Goal: Task Accomplishment & Management: Manage account settings

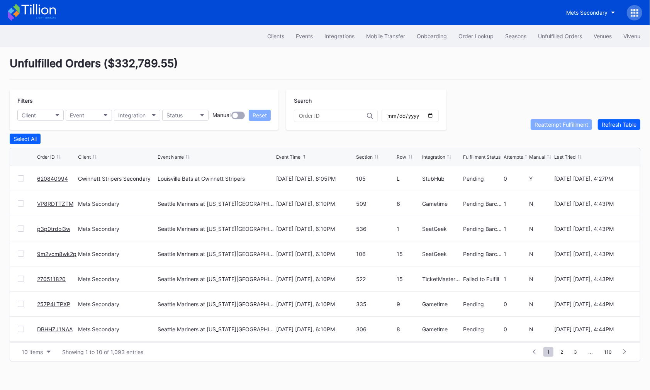
click at [50, 177] on link "620840994" at bounding box center [52, 178] width 31 height 7
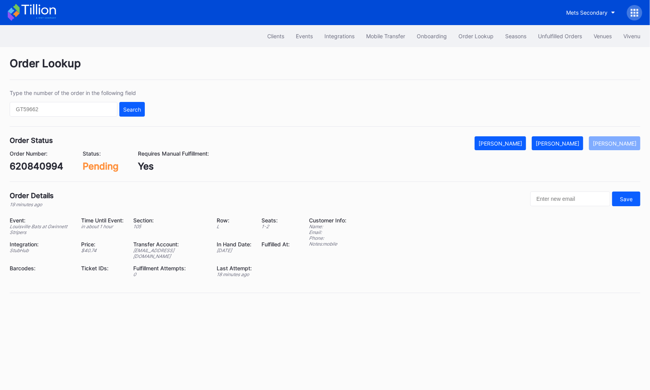
click at [49, 168] on div "620840994" at bounding box center [37, 166] width 54 height 11
copy div "620840994"
click at [571, 146] on button "[PERSON_NAME]" at bounding box center [557, 143] width 51 height 14
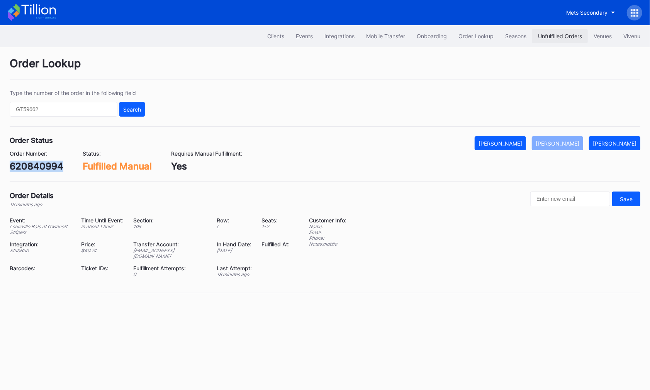
click at [549, 37] on div "Unfulfilled Orders" at bounding box center [560, 36] width 44 height 7
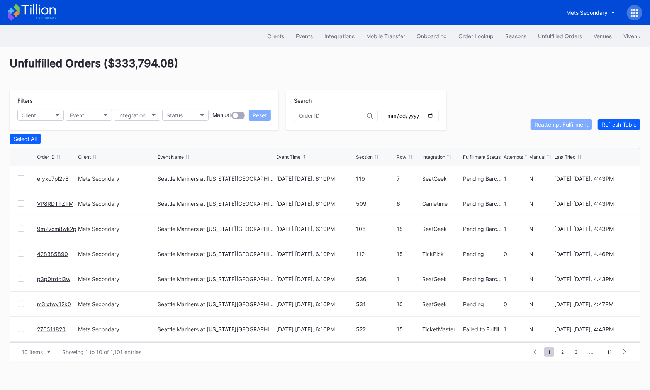
scroll to position [75, 0]
click at [568, 350] on span "2" at bounding box center [563, 352] width 10 height 10
click at [565, 355] on div "1 ... 0 1 2 3 4 ... 111" at bounding box center [573, 352] width 119 height 11
click at [563, 347] on span "3" at bounding box center [562, 352] width 11 height 10
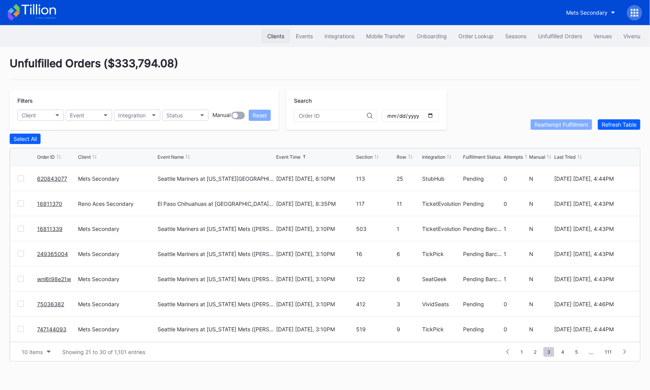
click at [277, 33] on div "Clients" at bounding box center [275, 36] width 17 height 7
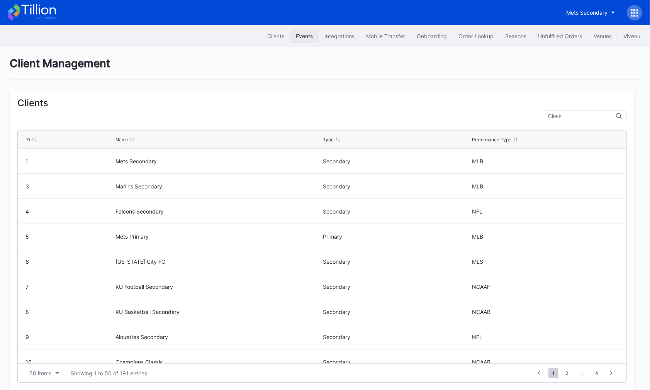
click at [304, 36] on div "Events" at bounding box center [304, 36] width 17 height 7
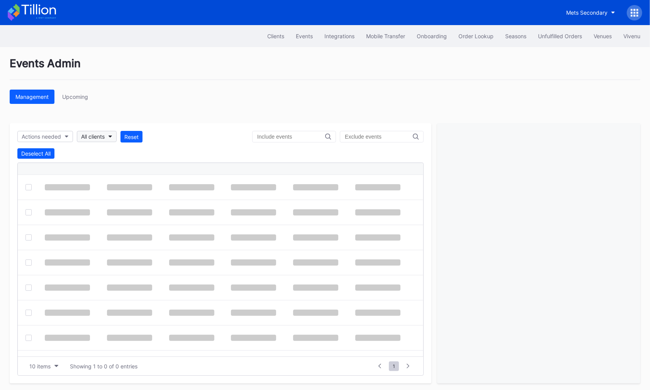
click at [99, 139] on div "All clients" at bounding box center [93, 136] width 24 height 7
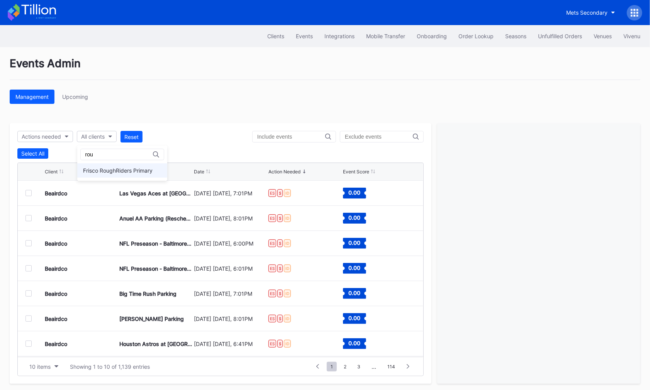
type input "rou"
click at [117, 167] on div "Frisco RoughRiders Primary" at bounding box center [118, 170] width 70 height 7
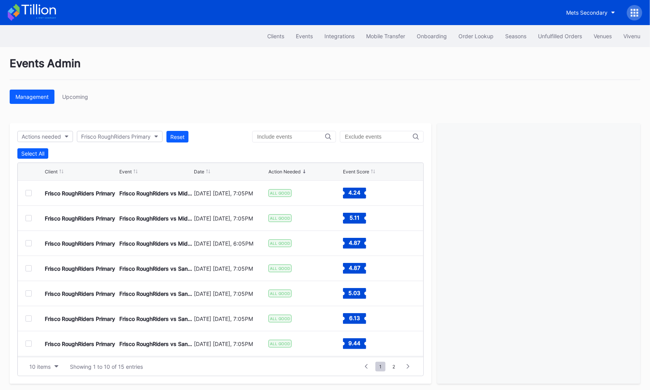
click at [28, 190] on div at bounding box center [29, 193] width 6 height 6
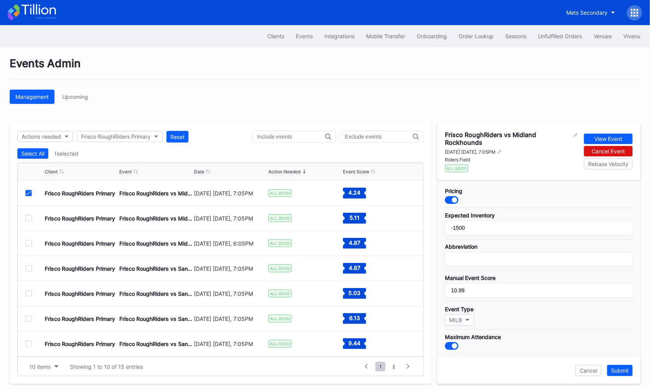
click at [454, 197] on div at bounding box center [454, 199] width 5 height 5
click at [626, 367] on div "Submit" at bounding box center [620, 370] width 18 height 7
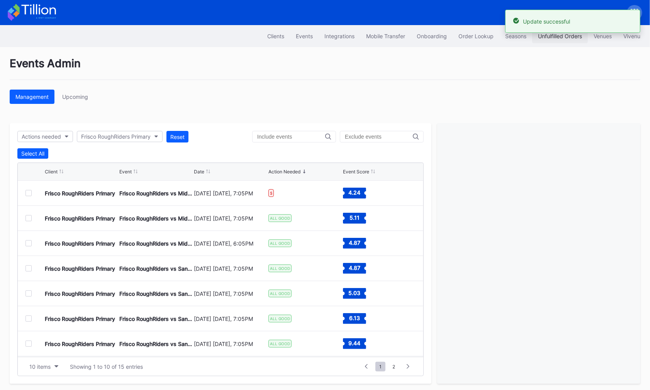
click at [568, 36] on div "Unfulfilled Orders" at bounding box center [560, 36] width 44 height 7
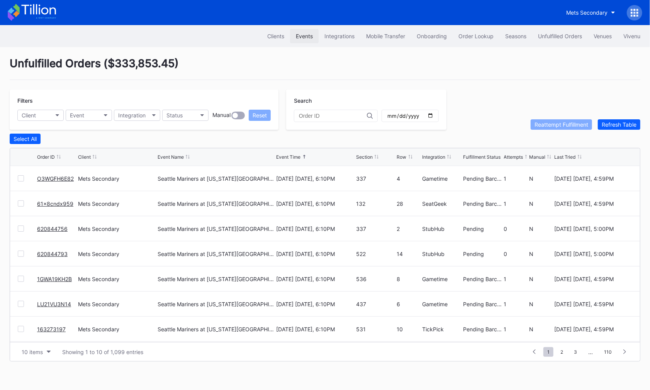
click at [304, 33] on div "Events" at bounding box center [304, 36] width 17 height 7
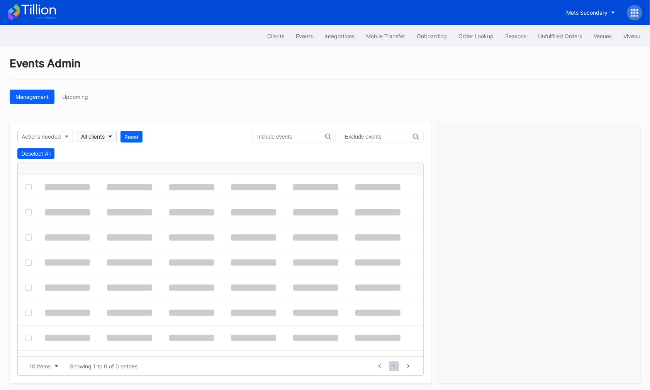
click at [111, 136] on icon "button" at bounding box center [111, 137] width 4 height 2
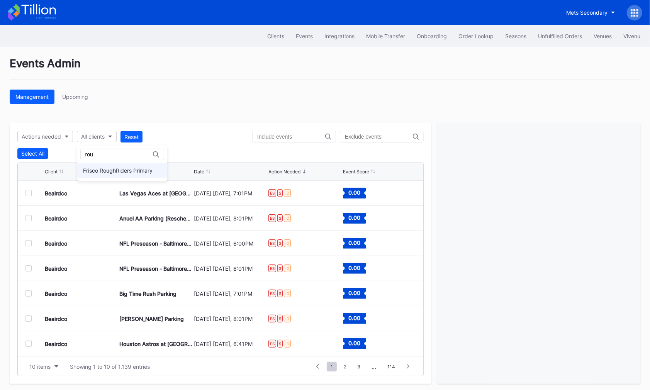
type input "rou"
click at [110, 174] on div "Frisco RoughRiders Primary" at bounding box center [122, 170] width 90 height 14
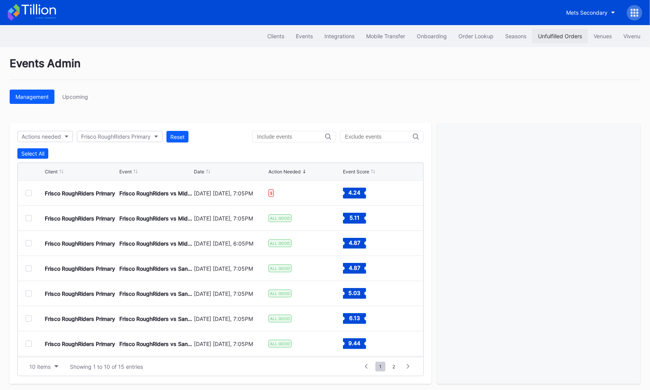
click at [556, 37] on div "Unfulfilled Orders" at bounding box center [560, 36] width 44 height 7
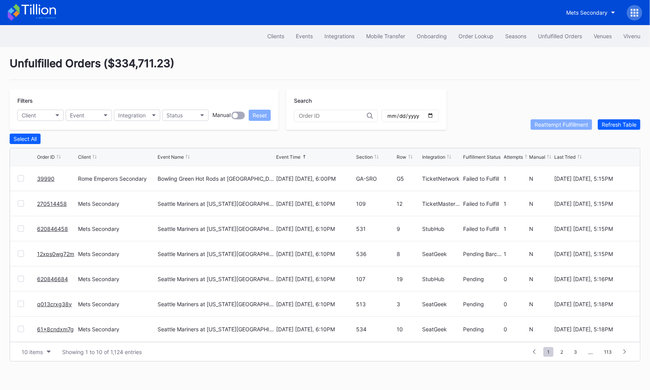
click at [47, 177] on link "39990" at bounding box center [45, 178] width 17 height 7
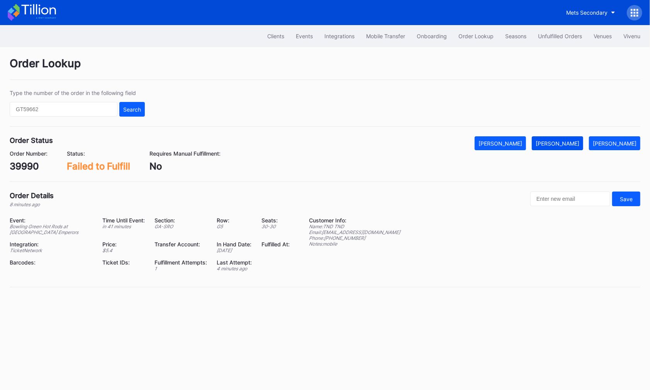
click at [568, 146] on button "[PERSON_NAME]" at bounding box center [557, 143] width 51 height 14
click at [552, 41] on button "Unfulfilled Orders" at bounding box center [560, 36] width 56 height 14
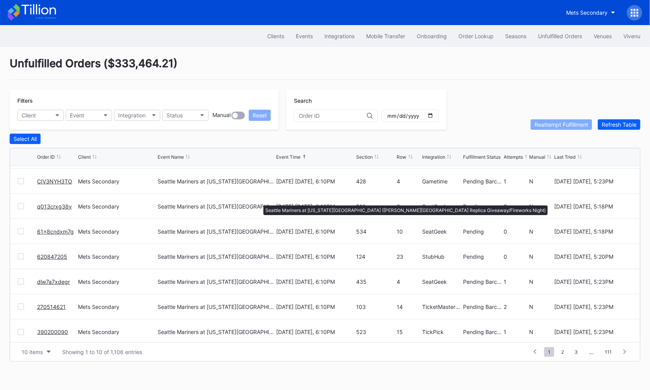
scroll to position [75, 0]
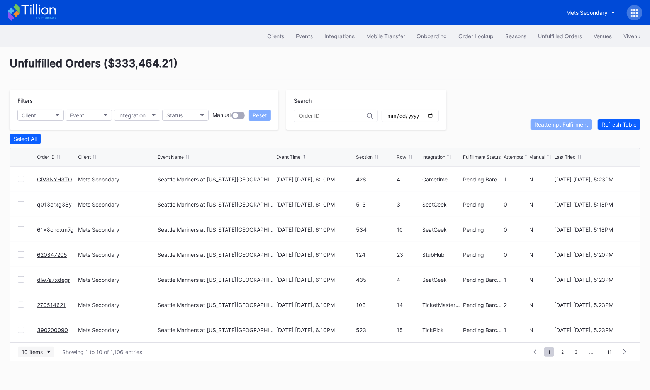
click at [47, 351] on button "10 items" at bounding box center [36, 352] width 37 height 10
click at [37, 306] on div "50 items" at bounding box center [35, 302] width 22 height 7
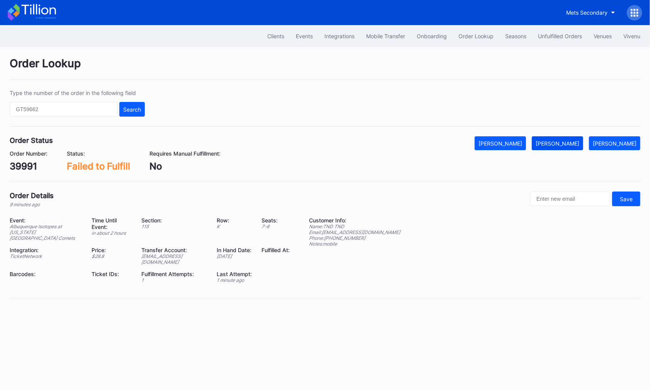
click at [570, 144] on div "[PERSON_NAME]" at bounding box center [558, 143] width 44 height 7
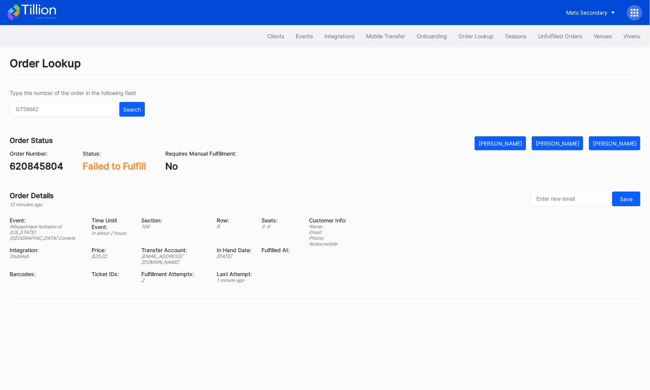
click at [49, 165] on div "620845804" at bounding box center [37, 166] width 54 height 11
copy div "620845804"
click at [570, 142] on div "[PERSON_NAME]" at bounding box center [558, 143] width 44 height 7
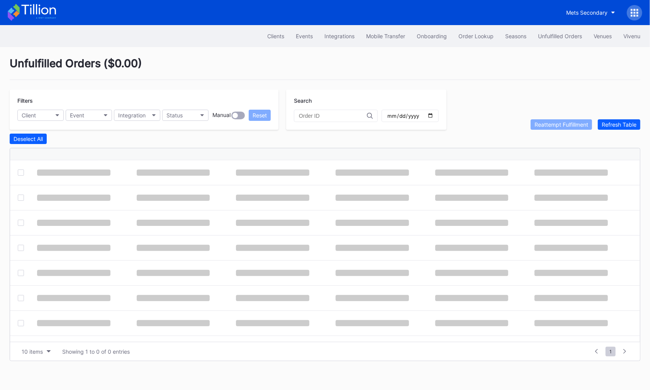
click at [308, 68] on div "Unfulfilled Orders ( $0.00 )" at bounding box center [325, 68] width 631 height 23
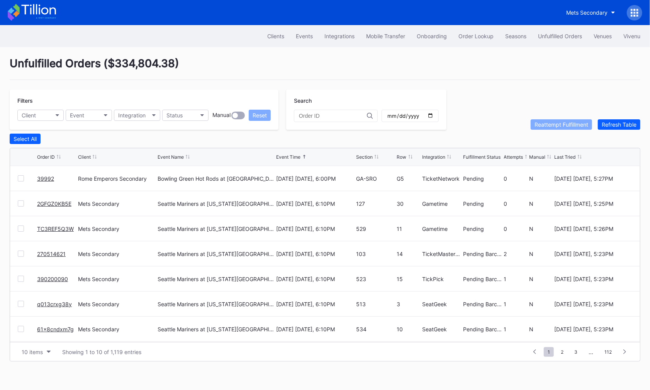
click at [43, 175] on link "39992" at bounding box center [45, 178] width 17 height 7
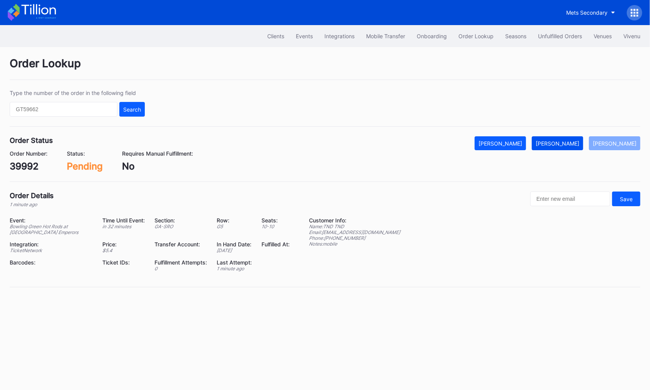
click at [573, 138] on button "[PERSON_NAME]" at bounding box center [557, 143] width 51 height 14
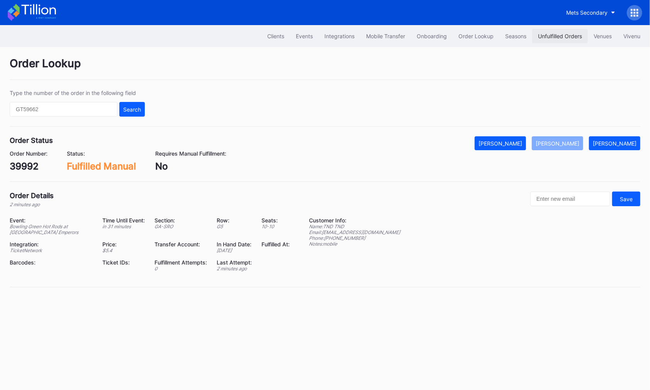
click at [567, 34] on div "Unfulfilled Orders" at bounding box center [560, 36] width 44 height 7
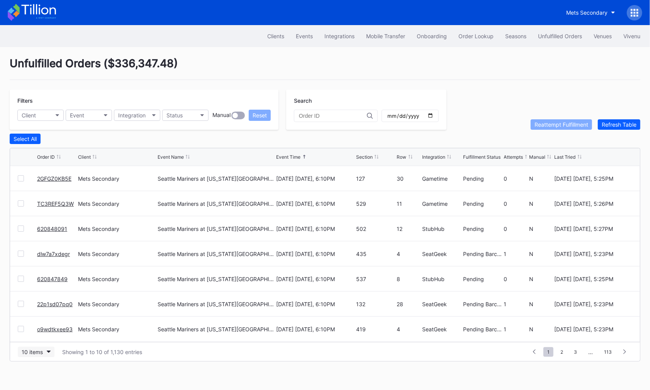
click at [43, 348] on button "10 items" at bounding box center [36, 352] width 37 height 10
click at [41, 306] on div "50 items" at bounding box center [36, 302] width 37 height 14
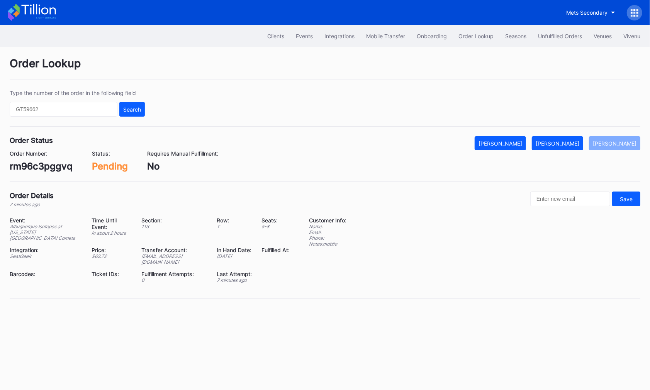
click at [35, 169] on div "rm96c3pggvq" at bounding box center [41, 166] width 63 height 11
copy div "rm96c3pggvq"
click at [570, 145] on div "[PERSON_NAME]" at bounding box center [558, 143] width 44 height 7
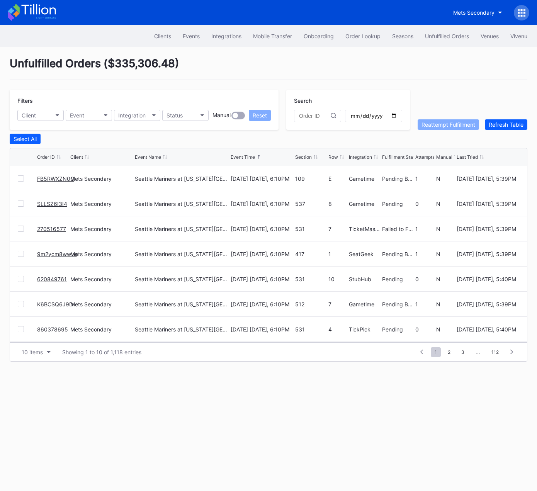
click at [43, 345] on div "10 items Showing 1 to 10 of 1,118 entries 1 ... -1 0 1 2 3 ... 112" at bounding box center [268, 351] width 517 height 19
click at [34, 349] on div "10 items" at bounding box center [32, 352] width 21 height 7
click at [40, 388] on div "50 items" at bounding box center [35, 385] width 22 height 7
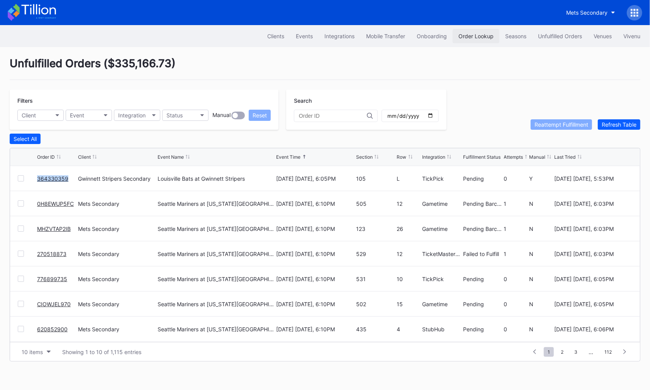
click at [455, 36] on button "Order Lookup" at bounding box center [476, 36] width 47 height 14
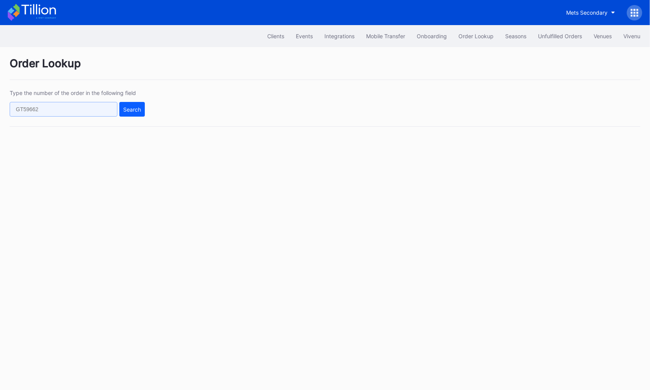
click at [104, 106] on input "text" at bounding box center [64, 109] width 108 height 15
paste input "620849378"
type input "620849378"
click at [128, 111] on div "Search" at bounding box center [132, 109] width 18 height 7
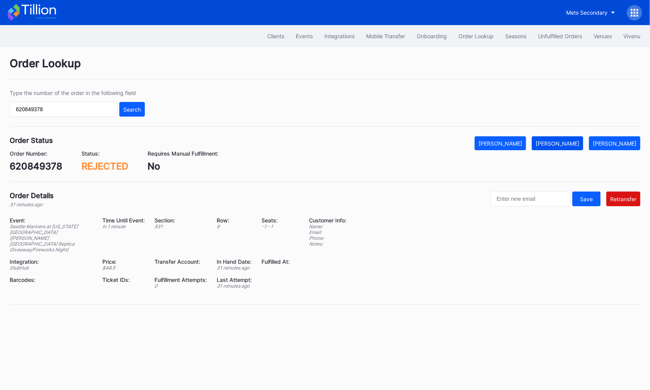
click at [568, 145] on div "Mark Fulfilled" at bounding box center [558, 143] width 44 height 7
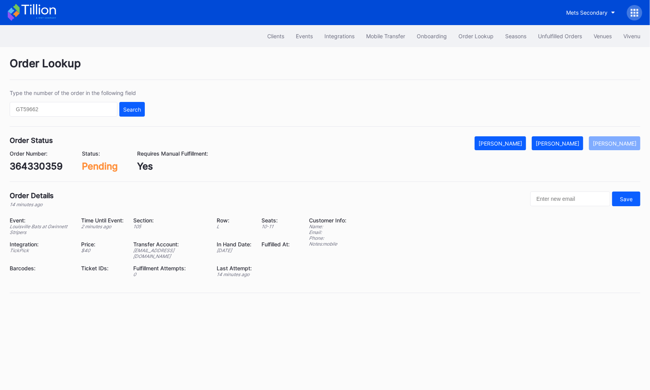
click at [54, 163] on div "364330359" at bounding box center [36, 166] width 53 height 11
copy div "364330359"
click at [567, 143] on div "[PERSON_NAME]" at bounding box center [558, 143] width 44 height 7
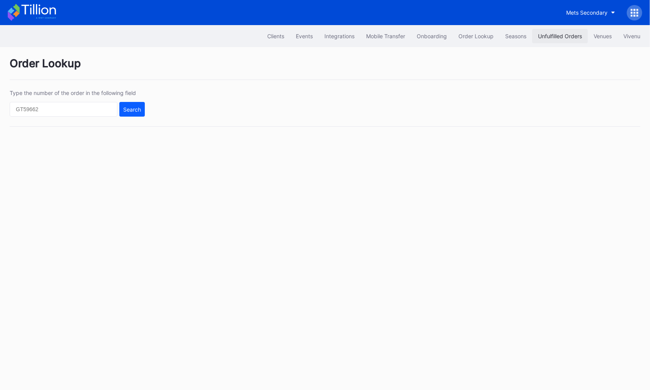
click at [559, 36] on div "Unfulfilled Orders" at bounding box center [560, 36] width 44 height 7
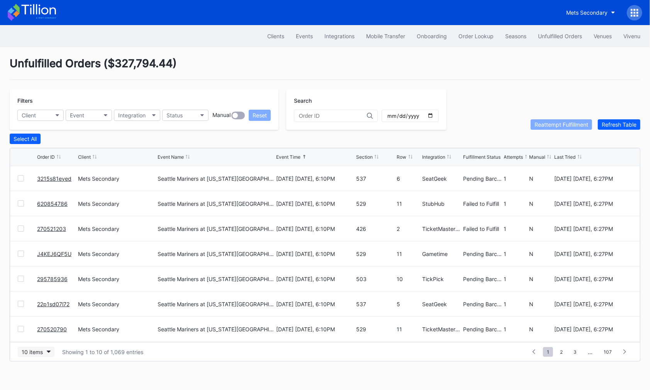
click at [31, 350] on div "10 items" at bounding box center [32, 352] width 21 height 7
click at [36, 305] on div "50 items" at bounding box center [35, 302] width 22 height 7
click at [48, 351] on icon "button" at bounding box center [50, 352] width 4 height 2
click at [42, 306] on div "50 items" at bounding box center [36, 302] width 37 height 14
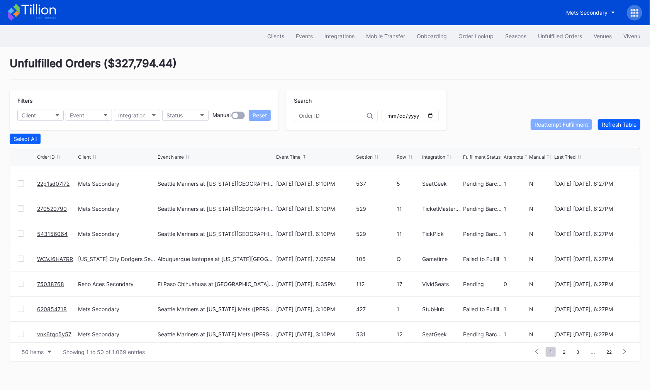
scroll to position [118, 0]
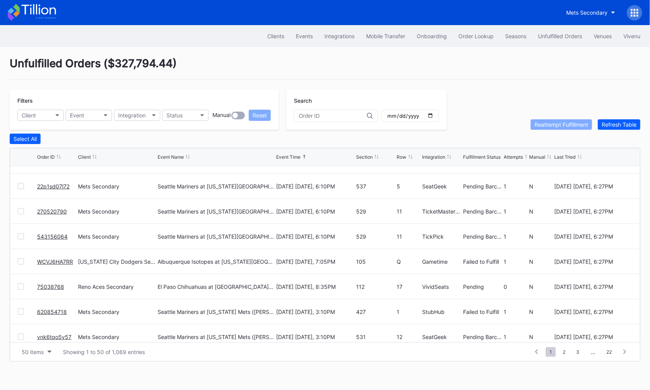
click at [54, 259] on link "WCVJ6HA7RR" at bounding box center [55, 262] width 36 height 7
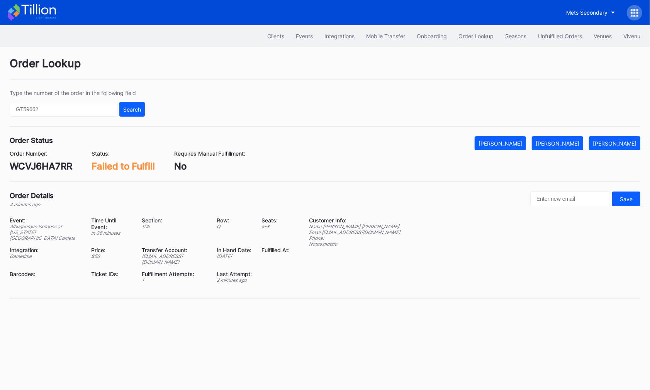
click at [54, 163] on div "WCVJ6HA7RR" at bounding box center [41, 166] width 63 height 11
copy div "WCVJ6HA7RR"
click at [573, 136] on button "[PERSON_NAME]" at bounding box center [557, 143] width 51 height 14
click at [553, 36] on div "Unfulfilled Orders" at bounding box center [560, 36] width 44 height 7
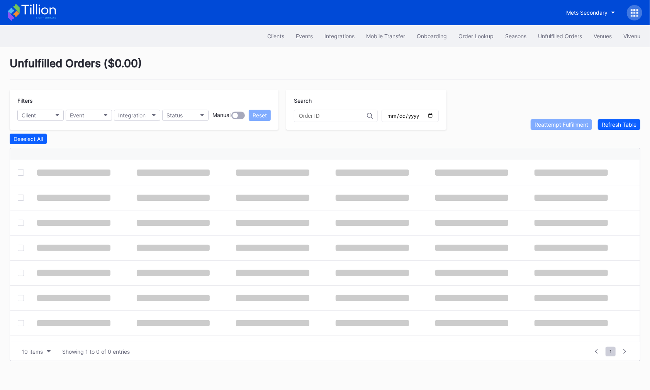
click at [341, 61] on div "Unfulfilled Orders ( $0.00 )" at bounding box center [325, 68] width 631 height 23
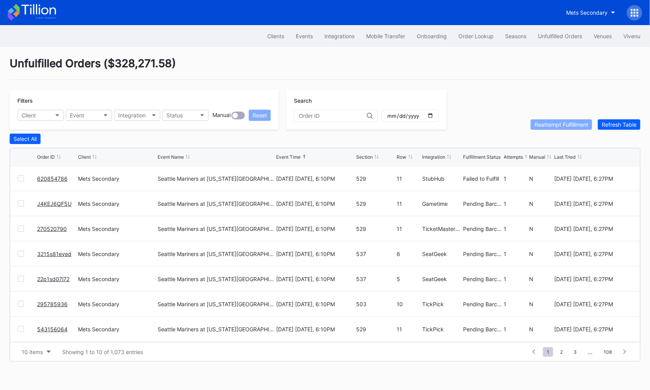
click at [35, 357] on div "10 items Showing 1 to 10 of 1,073 entries 1 ... -1 0 1 2 3 ... 108" at bounding box center [325, 351] width 630 height 19
click at [40, 349] on div "10 items" at bounding box center [32, 352] width 21 height 7
click at [38, 304] on div "50 items" at bounding box center [35, 302] width 22 height 7
click at [469, 39] on div "Order Lookup" at bounding box center [476, 36] width 35 height 7
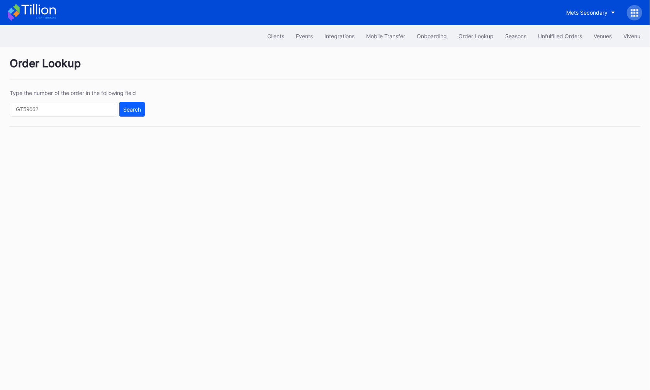
click at [99, 117] on div "Type the number of the order in the following field Search" at bounding box center [325, 108] width 631 height 37
click at [97, 111] on input "text" at bounding box center [64, 109] width 108 height 15
paste input "620803108"
click at [134, 109] on div "Search" at bounding box center [132, 109] width 18 height 7
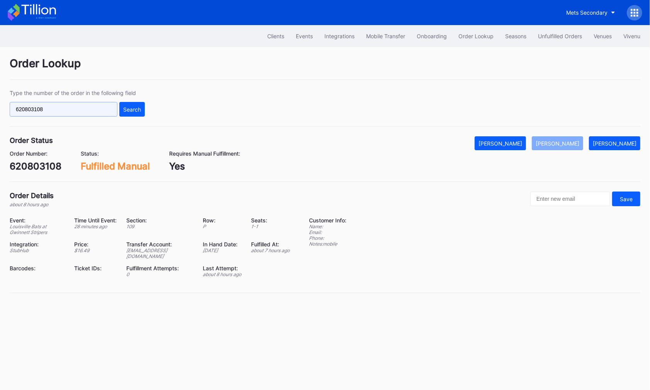
click at [91, 110] on input "620803108" at bounding box center [64, 109] width 108 height 15
paste input "19846027"
type input "619846027"
click at [135, 109] on div "Search" at bounding box center [132, 109] width 18 height 7
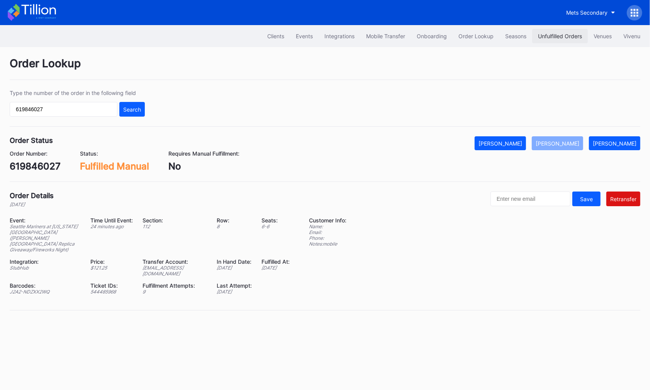
click at [554, 39] on button "Unfulfilled Orders" at bounding box center [560, 36] width 56 height 14
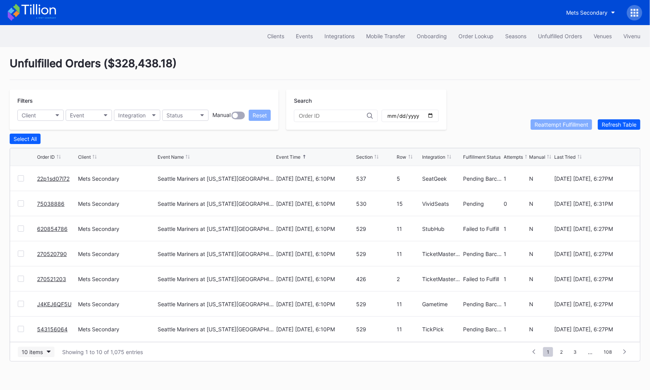
click at [39, 347] on button "10 items" at bounding box center [36, 352] width 37 height 10
click at [40, 302] on div "50 items" at bounding box center [35, 302] width 22 height 7
